Goal: Task Accomplishment & Management: Manage account settings

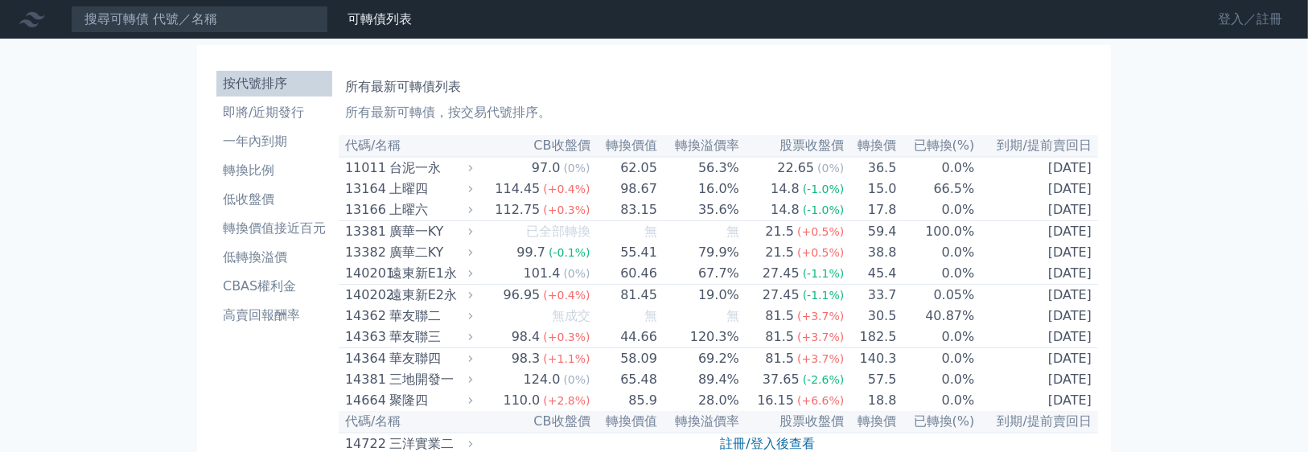
click at [1262, 30] on link "登入／註冊" at bounding box center [1250, 19] width 90 height 26
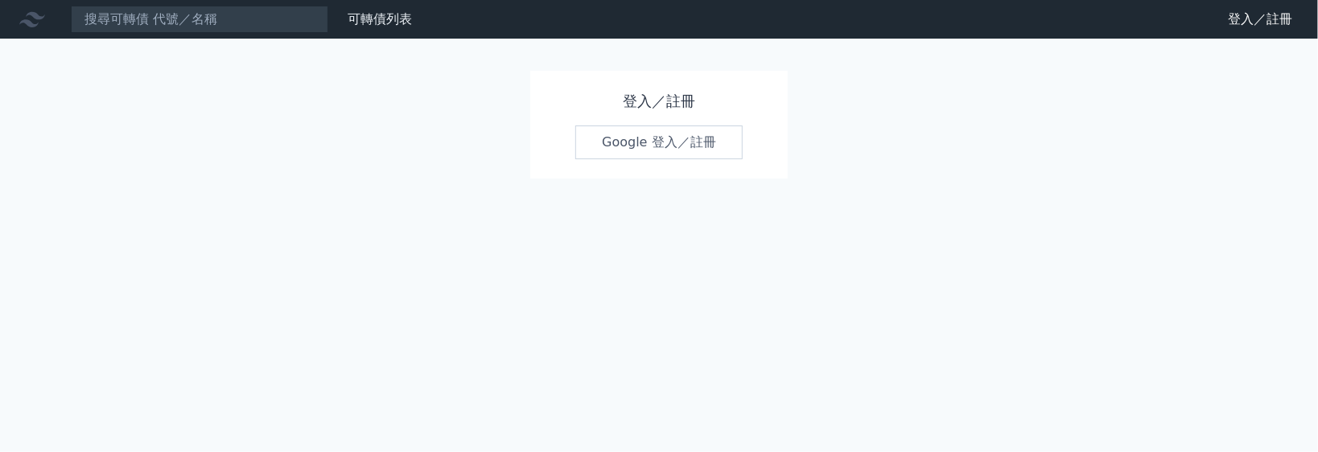
click at [673, 159] on link "Google 登入／註冊" at bounding box center [658, 143] width 167 height 34
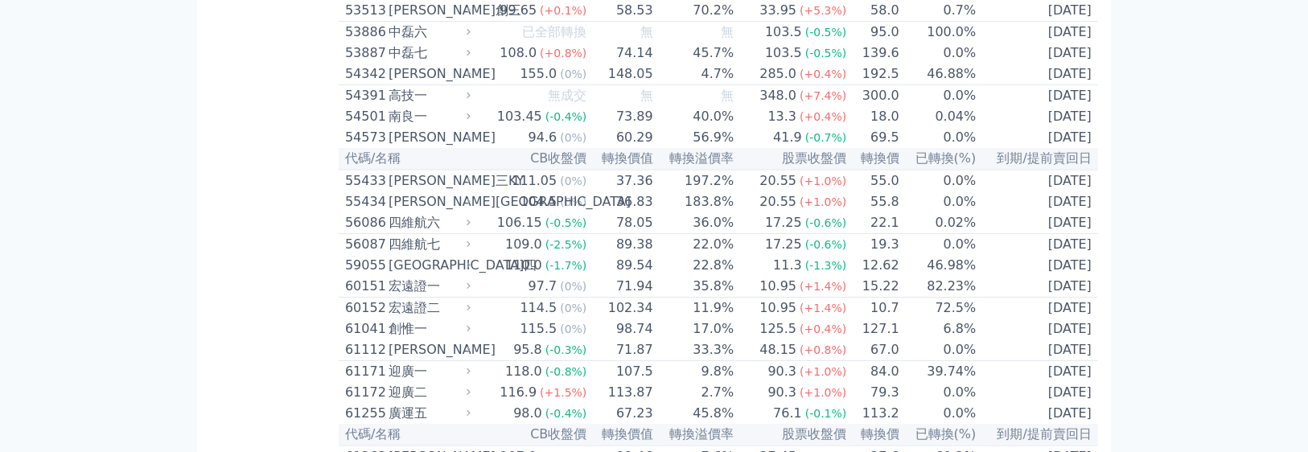
scroll to position [5343, 0]
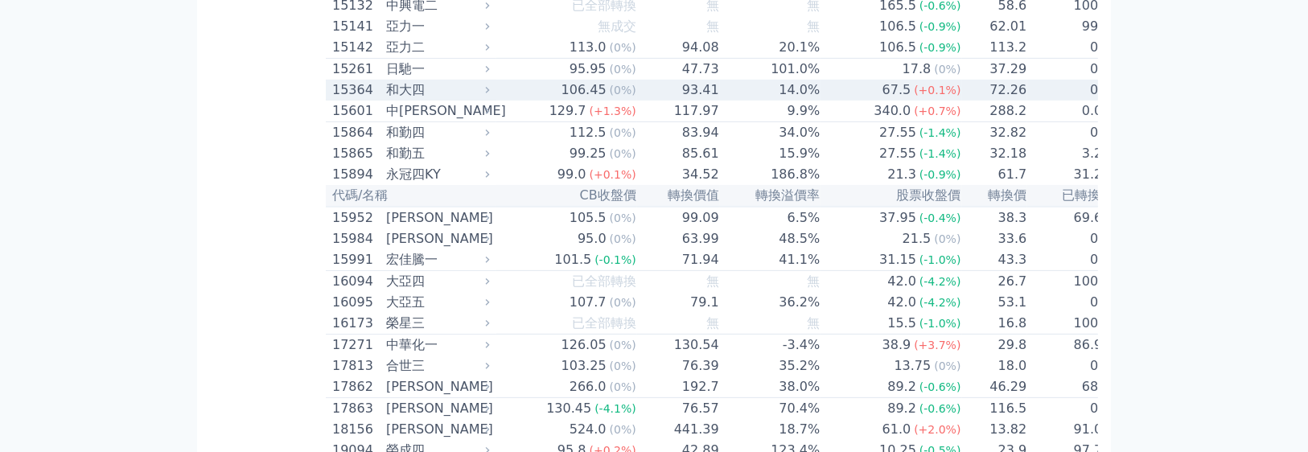
scroll to position [440, 0]
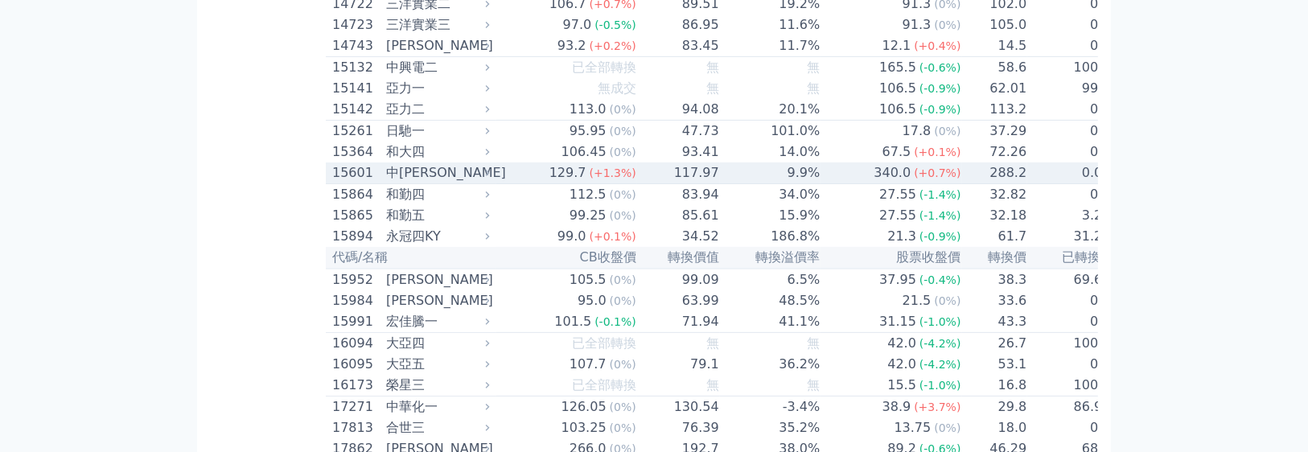
click at [871, 183] on div "340.0" at bounding box center [892, 172] width 43 height 19
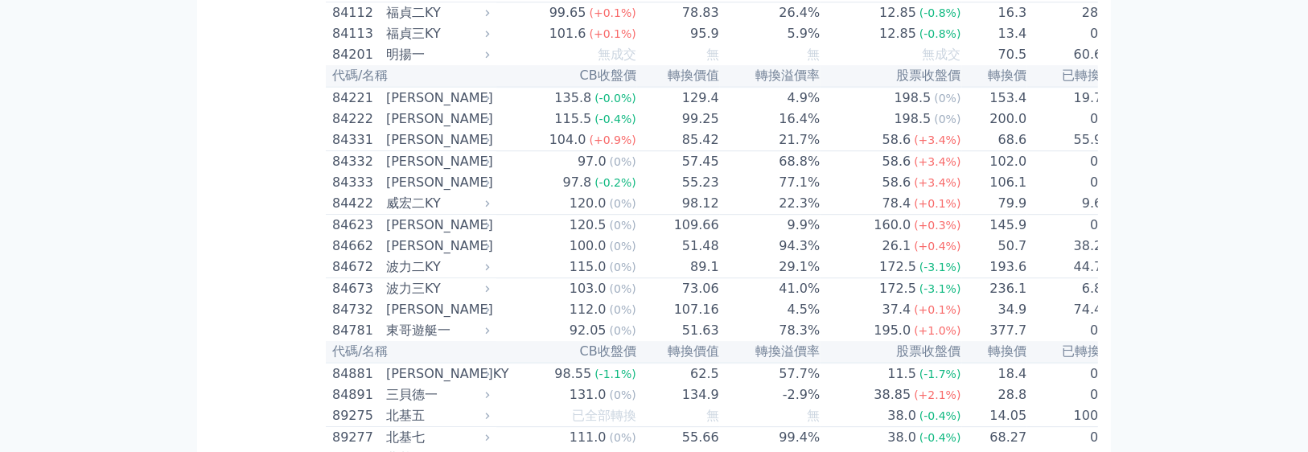
scroll to position [9591, 0]
